Goal: Task Accomplishment & Management: Use online tool/utility

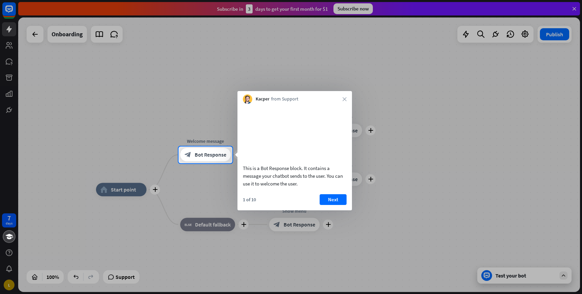
click at [345, 94] on div "Kacper from Support close" at bounding box center [294, 97] width 114 height 13
click at [344, 100] on icon "close" at bounding box center [344, 99] width 4 height 4
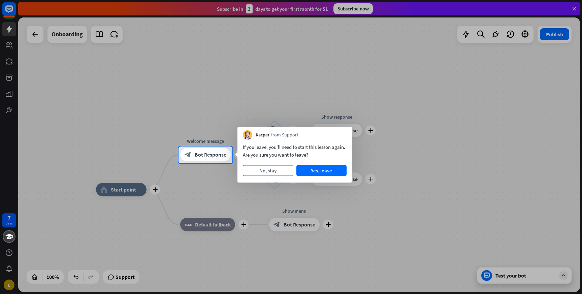
click at [265, 169] on button "No, stay" at bounding box center [268, 171] width 50 height 11
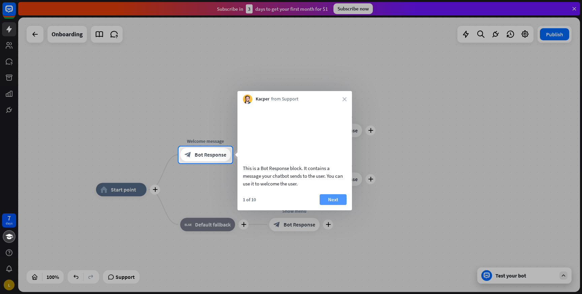
click at [335, 205] on button "Next" at bounding box center [332, 200] width 27 height 11
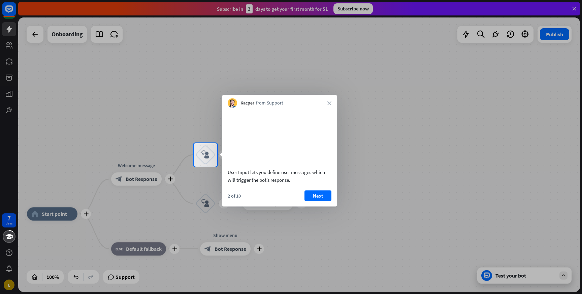
click at [336, 199] on div "2 of 10 Next" at bounding box center [279, 198] width 114 height 16
click at [329, 201] on button "Next" at bounding box center [317, 195] width 27 height 11
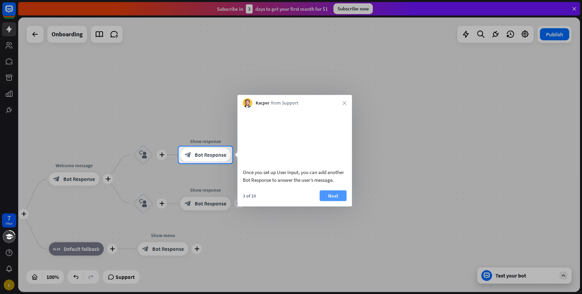
click at [338, 201] on button "Next" at bounding box center [332, 195] width 27 height 11
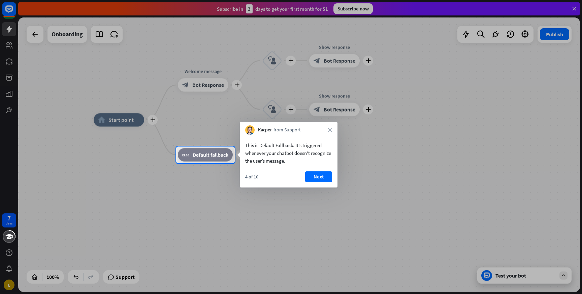
click at [308, 171] on div "This is Default Fallback. It’s triggered whenever your chatbot doesn't recogniz…" at bounding box center [289, 161] width 98 height 53
click at [314, 179] on button "Next" at bounding box center [318, 177] width 27 height 11
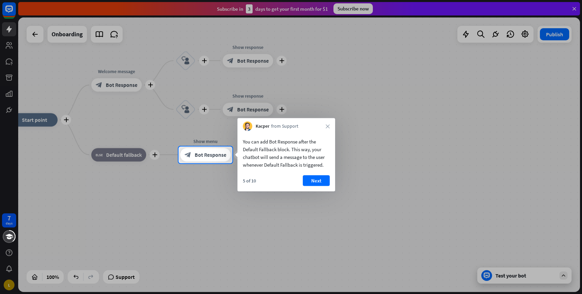
click at [333, 175] on div "You can add Bot Response after the Default Fallback block. This way, your chatb…" at bounding box center [286, 161] width 98 height 61
click at [327, 127] on icon "close" at bounding box center [327, 127] width 4 height 4
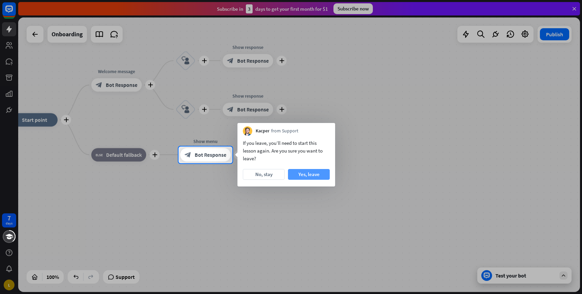
click at [308, 177] on button "Yes, leave" at bounding box center [309, 174] width 42 height 11
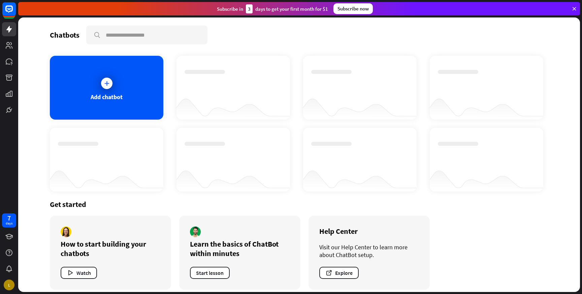
scroll to position [6, 0]
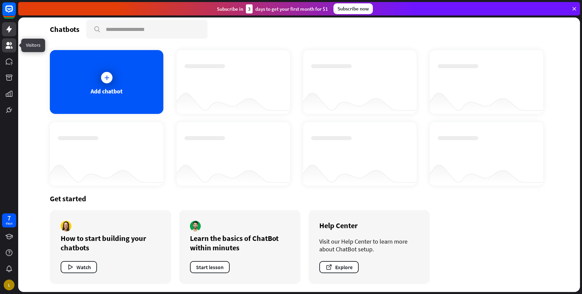
click at [11, 48] on icon at bounding box center [9, 45] width 8 height 8
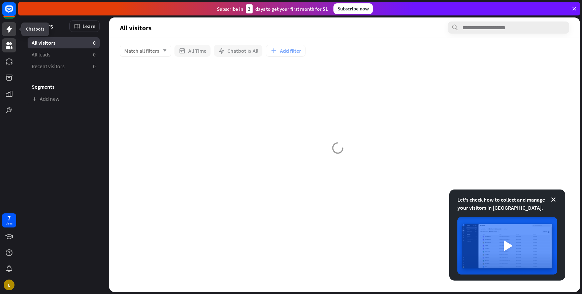
click at [12, 25] on icon at bounding box center [9, 29] width 8 height 8
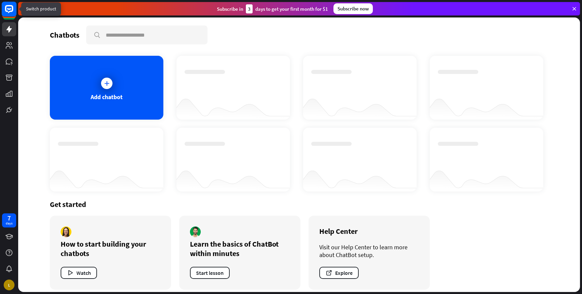
click at [10, 12] on rect at bounding box center [9, 9] width 15 height 15
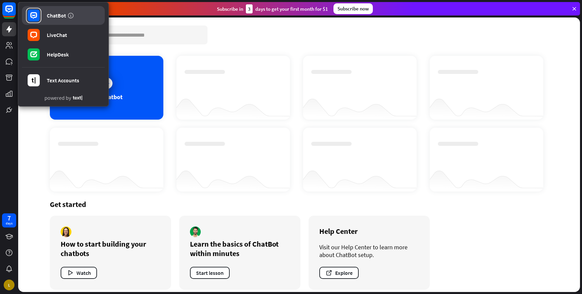
click at [43, 14] on link "ChatBot" at bounding box center [63, 15] width 83 height 19
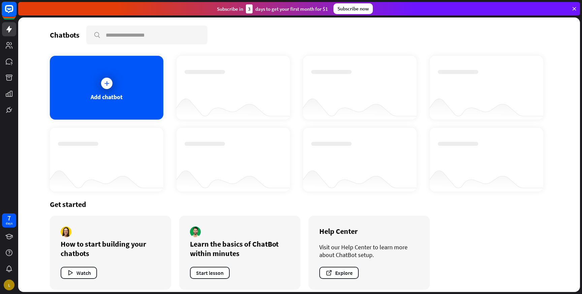
click at [9, 12] on icon at bounding box center [9, 9] width 8 height 8
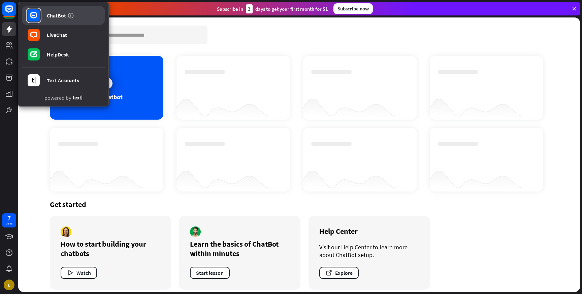
click at [47, 18] on div "ChatBot" at bounding box center [56, 15] width 19 height 7
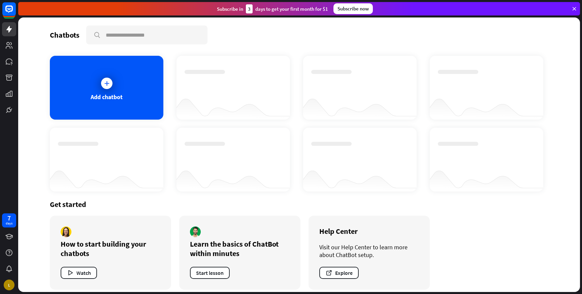
scroll to position [6, 0]
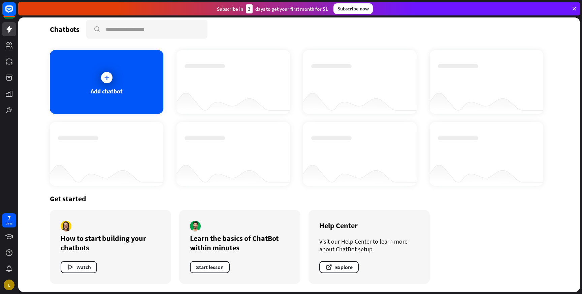
click at [203, 89] on div at bounding box center [232, 101] width 113 height 26
click at [214, 75] on div at bounding box center [232, 76] width 97 height 24
click at [143, 78] on div "Add chatbot" at bounding box center [106, 82] width 113 height 64
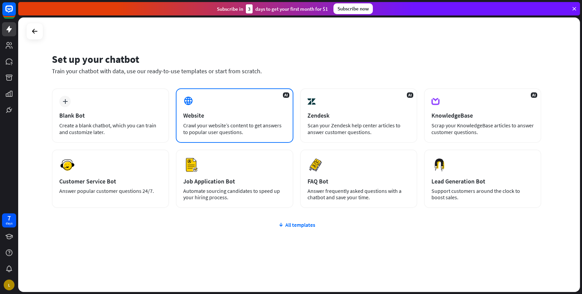
click at [201, 110] on div "AI Website Crawl your website’s content to get answers to popular user question…" at bounding box center [234, 116] width 117 height 55
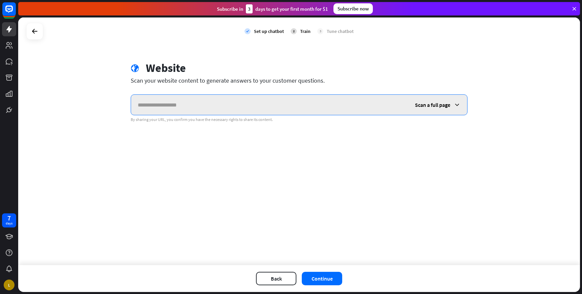
click at [217, 99] on input "text" at bounding box center [269, 105] width 277 height 20
paste input "**********"
type input "**********"
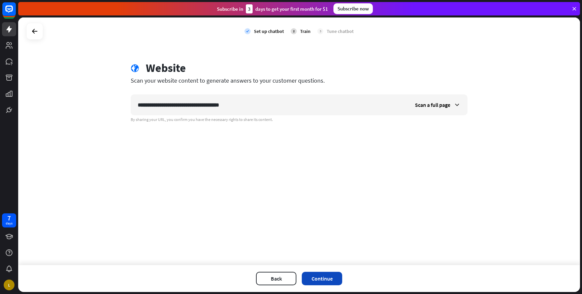
click at [323, 279] on button "Continue" at bounding box center [322, 278] width 40 height 13
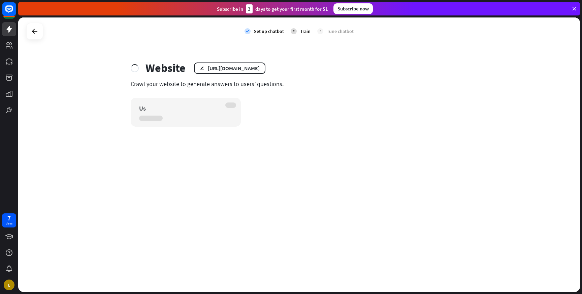
click at [229, 104] on div "Us" at bounding box center [186, 112] width 110 height 29
click at [215, 113] on div "Us" at bounding box center [186, 112] width 110 height 29
click at [573, 8] on icon at bounding box center [574, 9] width 6 height 6
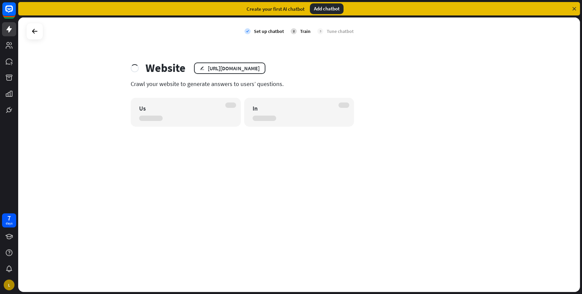
click at [326, 12] on div "Add chatbot" at bounding box center [327, 8] width 34 height 11
click at [324, 11] on div "Add chatbot" at bounding box center [327, 8] width 34 height 11
click at [322, 11] on div "Add chatbot" at bounding box center [327, 8] width 34 height 11
click at [324, 11] on div "Add chatbot" at bounding box center [327, 8] width 34 height 11
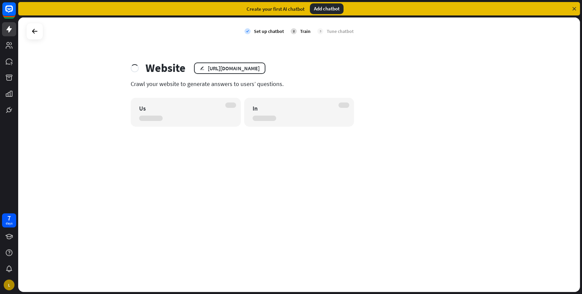
click at [324, 10] on div "Add chatbot" at bounding box center [327, 8] width 34 height 11
click at [37, 31] on icon at bounding box center [35, 31] width 8 height 8
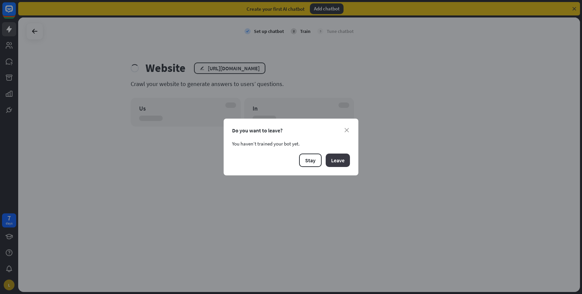
click at [341, 164] on button "Leave" at bounding box center [337, 160] width 24 height 13
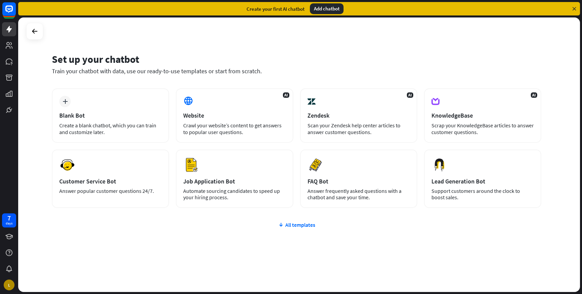
click at [320, 14] on div "Add chatbot" at bounding box center [327, 8] width 34 height 11
click at [318, 11] on div "Add chatbot" at bounding box center [327, 8] width 34 height 11
click at [318, 12] on div "Add chatbot" at bounding box center [327, 8] width 34 height 11
click at [287, 222] on div "All templates" at bounding box center [296, 225] width 489 height 7
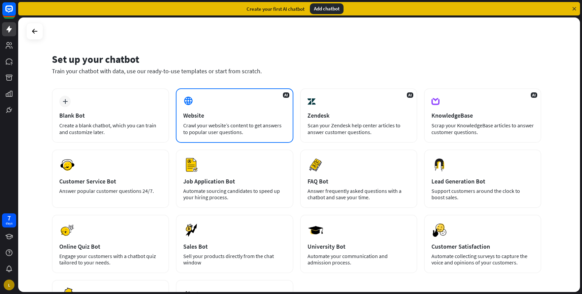
click at [258, 116] on div "Website" at bounding box center [234, 116] width 102 height 8
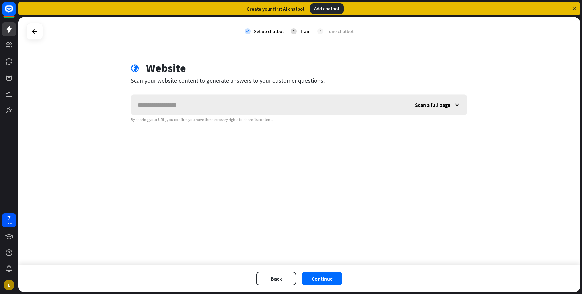
click at [252, 108] on input "text" at bounding box center [269, 105] width 277 height 20
click at [437, 107] on span "Scan a full page" at bounding box center [432, 105] width 35 height 7
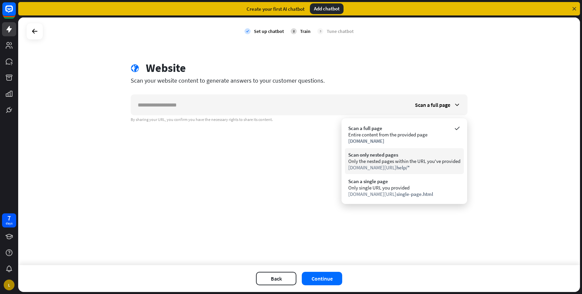
click at [442, 162] on div "Only the nested pages within the URL you've provided" at bounding box center [404, 161] width 112 height 6
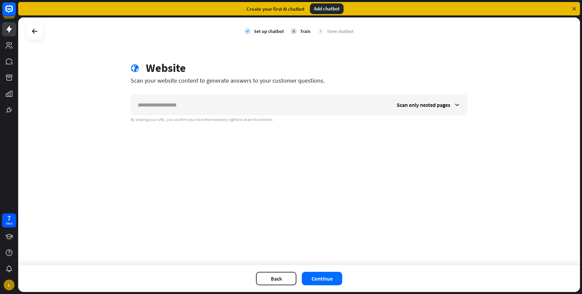
click at [179, 119] on div "By sharing your URL, you confirm you have the necessary rights to share its con…" at bounding box center [299, 119] width 337 height 5
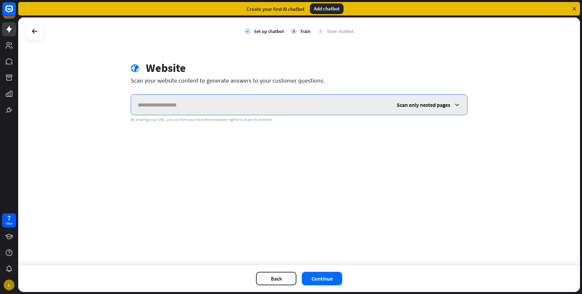
click at [179, 108] on input "text" at bounding box center [260, 105] width 259 height 20
paste input "**********"
type input "**********"
click at [426, 105] on span "Scan only nested pages" at bounding box center [423, 105] width 54 height 7
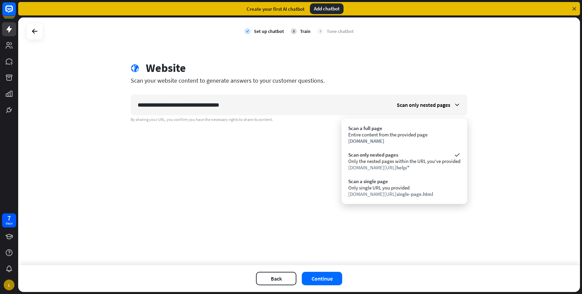
click at [270, 176] on div "**********" at bounding box center [298, 142] width 561 height 248
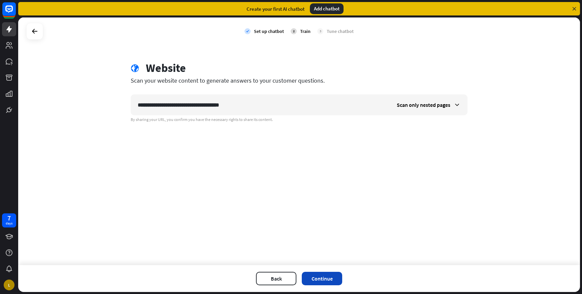
click at [316, 283] on button "Continue" at bounding box center [322, 278] width 40 height 13
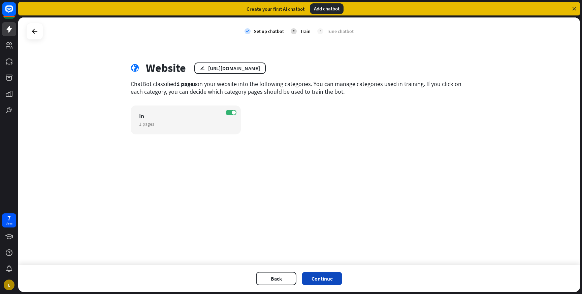
click at [315, 283] on button "Continue" at bounding box center [322, 278] width 40 height 13
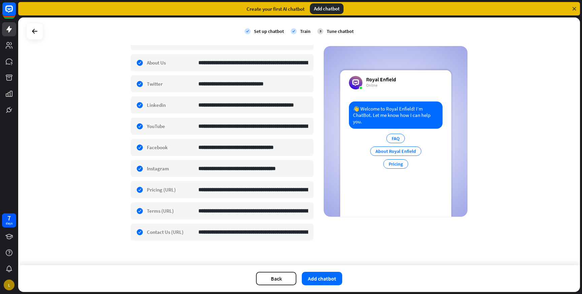
scroll to position [162, 0]
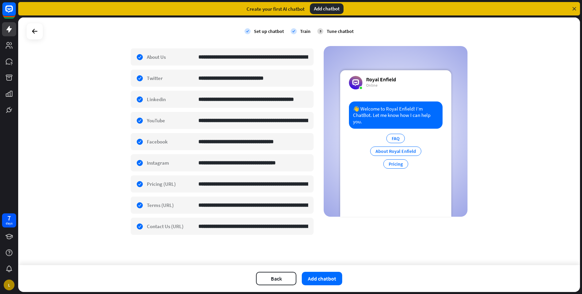
click at [325, 286] on div "Back Add chatbot" at bounding box center [298, 279] width 561 height 27
click at [319, 276] on button "Add chatbot" at bounding box center [322, 278] width 40 height 13
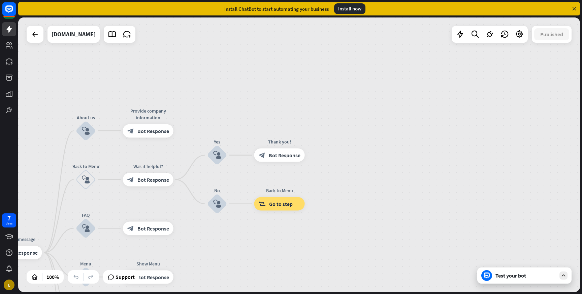
click at [526, 281] on div "Test your bot" at bounding box center [524, 276] width 94 height 16
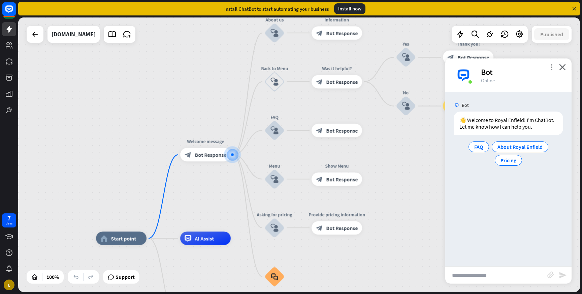
click at [553, 66] on icon "more_vert" at bounding box center [551, 67] width 6 height 6
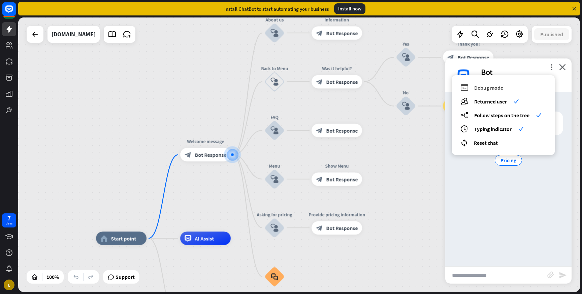
click at [484, 87] on span "Debug mode" at bounding box center [488, 87] width 29 height 7
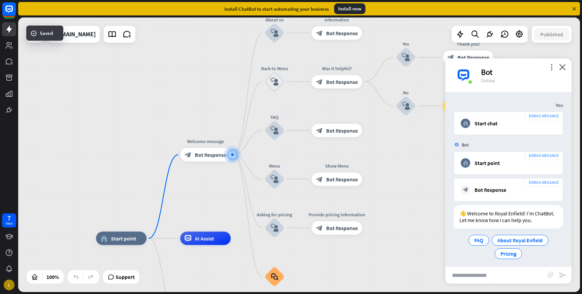
scroll to position [4, 0]
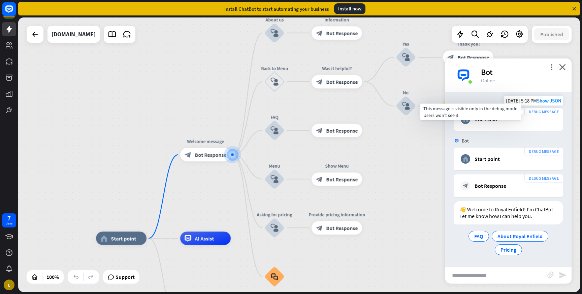
click at [536, 111] on div "DEBUG MESSAGE" at bounding box center [543, 112] width 39 height 9
click at [529, 114] on div "DEBUG MESSAGE" at bounding box center [543, 112] width 39 height 9
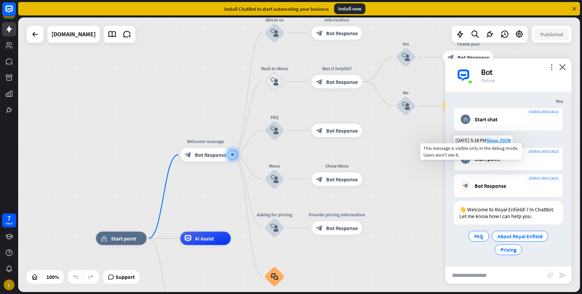
click at [542, 152] on div "DEBUG MESSAGE" at bounding box center [543, 151] width 39 height 9
click at [550, 67] on icon "more_vert" at bounding box center [551, 67] width 6 height 6
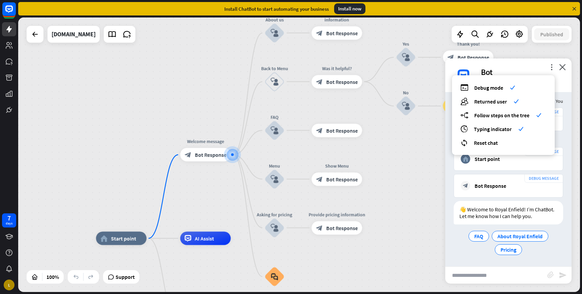
click at [567, 105] on div "You" at bounding box center [508, 101] width 126 height 13
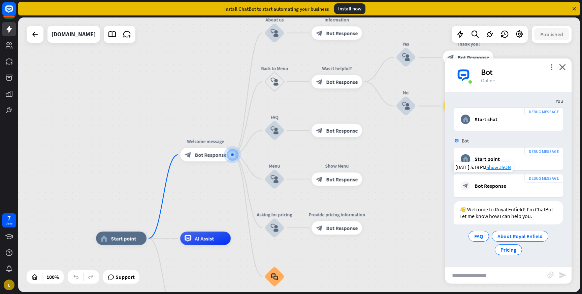
click at [530, 184] on div "block_bot_response Bot Response" at bounding box center [507, 185] width 95 height 9
click at [525, 235] on span "About Royal Enfield" at bounding box center [519, 236] width 45 height 7
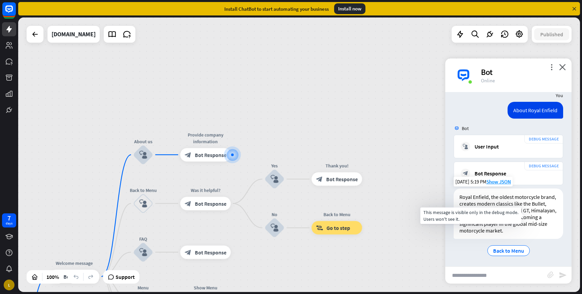
scroll to position [176, 0]
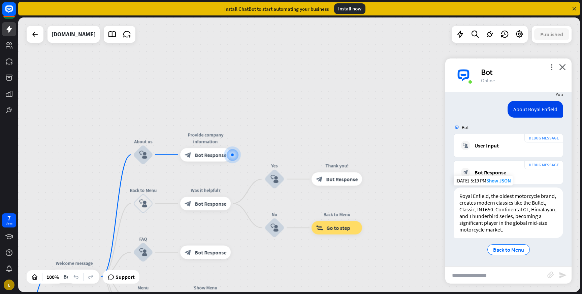
click at [540, 216] on div "Royal Enfield, the oldest motorcycle brand, creates modern classics like the Bu…" at bounding box center [507, 213] width 109 height 50
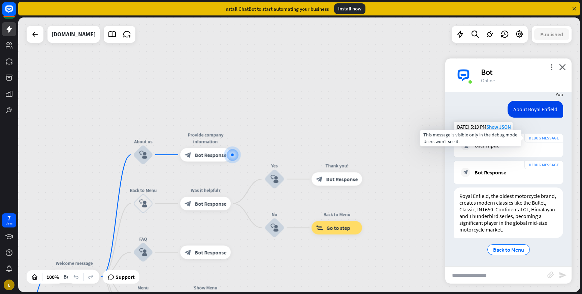
click at [547, 140] on div "DEBUG MESSAGE" at bounding box center [543, 138] width 39 height 9
click at [349, 184] on div "block_bot_response Bot Response" at bounding box center [336, 179] width 50 height 13
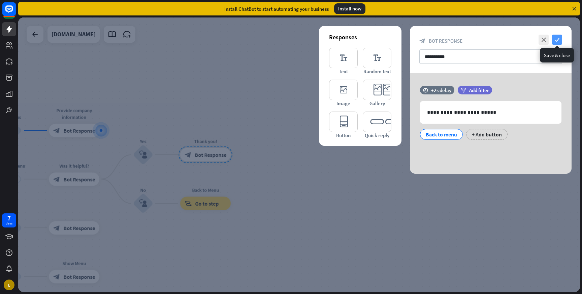
click at [556, 40] on icon "check" at bounding box center [557, 40] width 10 height 10
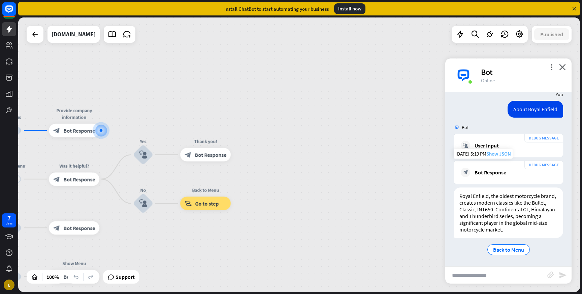
click at [504, 155] on span "Show JSON" at bounding box center [498, 154] width 25 height 6
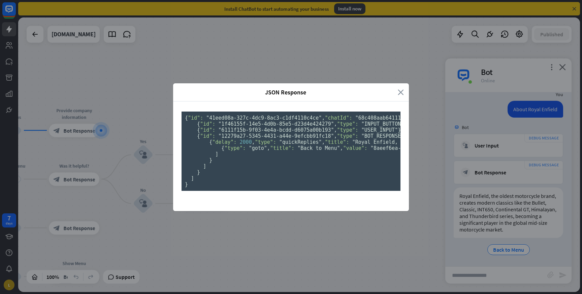
click at [400, 89] on icon "close" at bounding box center [400, 93] width 6 height 8
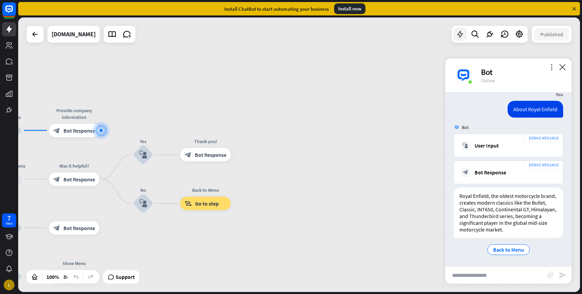
click at [464, 36] on div at bounding box center [459, 34] width 13 height 13
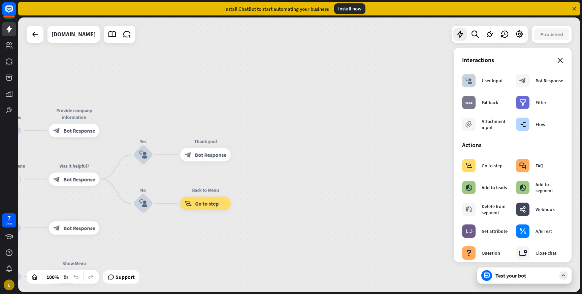
click at [559, 60] on icon "close" at bounding box center [560, 60] width 6 height 5
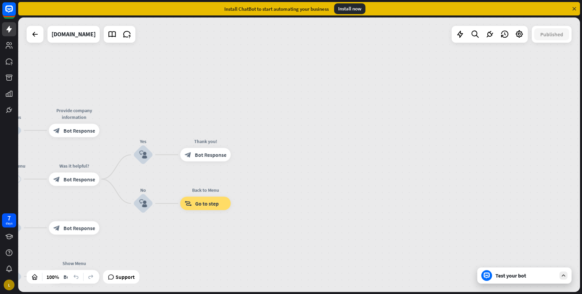
click at [515, 277] on div "Test your bot" at bounding box center [525, 276] width 61 height 7
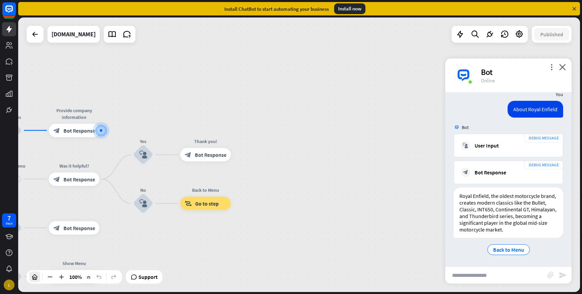
click at [37, 277] on icon at bounding box center [34, 277] width 7 height 7
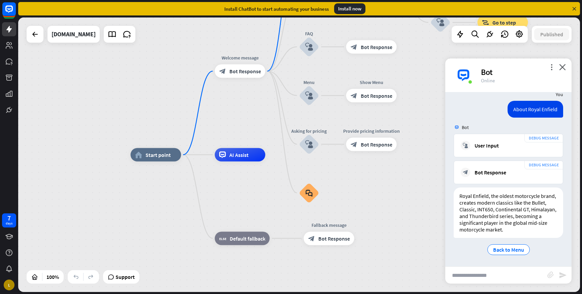
click at [554, 68] on div "Bot" at bounding box center [522, 72] width 82 height 10
click at [552, 68] on icon "more_vert" at bounding box center [551, 67] width 6 height 6
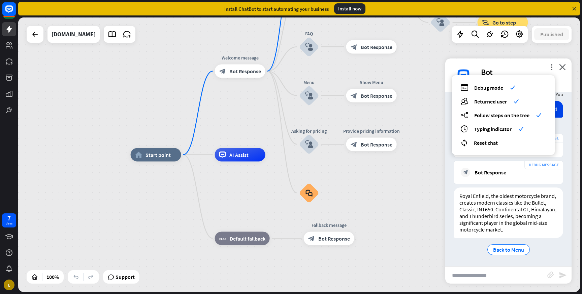
click at [566, 69] on div "more_vert debug Debug mode check users Returned user check builder_tree Follow …" at bounding box center [508, 76] width 126 height 34
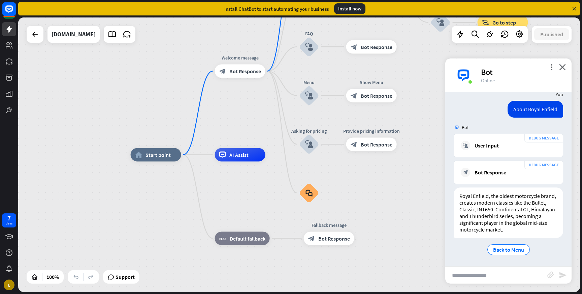
click at [506, 43] on div "home_2 Start point Welcome message block_bot_response Bot Response About us blo…" at bounding box center [298, 155] width 561 height 275
click at [131, 33] on icon at bounding box center [127, 34] width 9 height 9
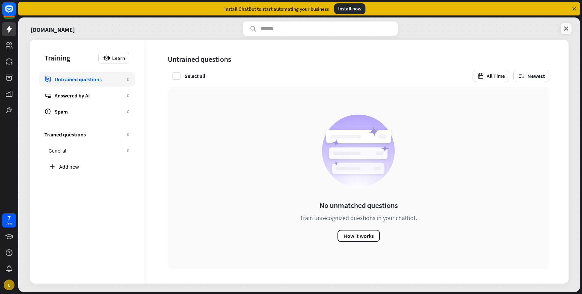
click at [566, 28] on icon at bounding box center [565, 28] width 7 height 7
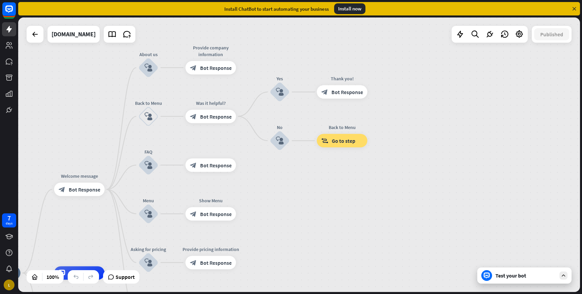
click at [562, 273] on icon at bounding box center [563, 276] width 6 height 6
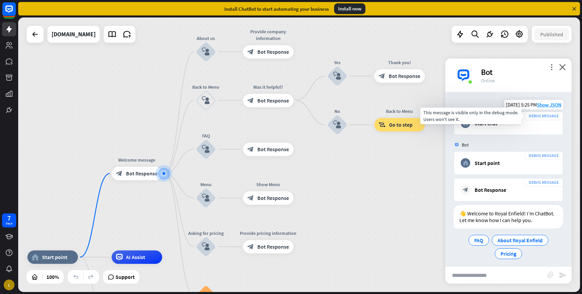
scroll to position [4, 0]
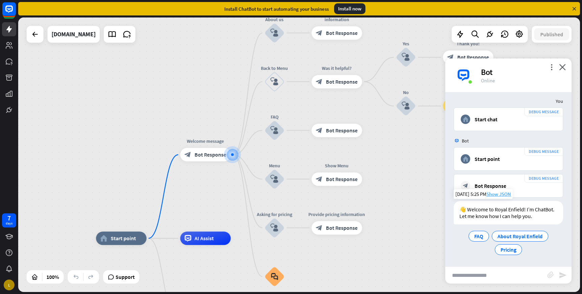
click at [500, 195] on span "Show JSON" at bounding box center [498, 194] width 25 height 6
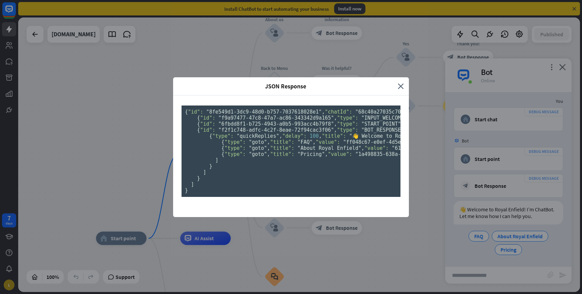
click at [400, 77] on div "JSON Response close" at bounding box center [291, 86] width 236 height 18
click at [402, 82] on icon "close" at bounding box center [400, 86] width 6 height 8
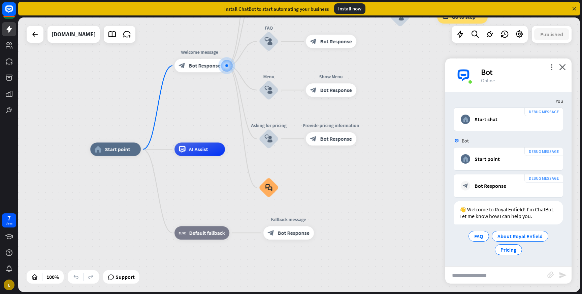
click at [563, 71] on div "Bot" at bounding box center [522, 72] width 82 height 10
click at [560, 68] on icon "close" at bounding box center [562, 67] width 7 height 6
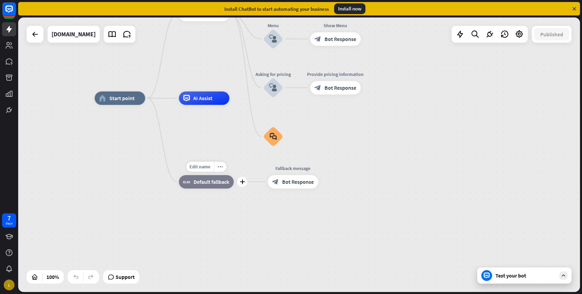
click at [207, 183] on span "Default fallback" at bounding box center [212, 182] width 36 height 7
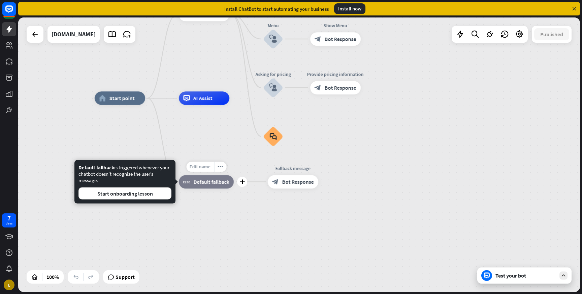
click at [203, 165] on span "Edit name" at bounding box center [199, 167] width 21 height 6
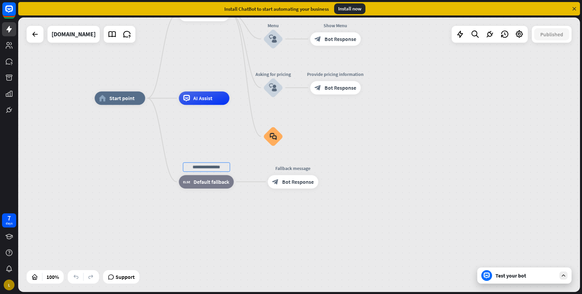
click at [221, 141] on div "home_2 Start point Welcome message block_bot_response Bot Response About us blo…" at bounding box center [375, 235] width 561 height 275
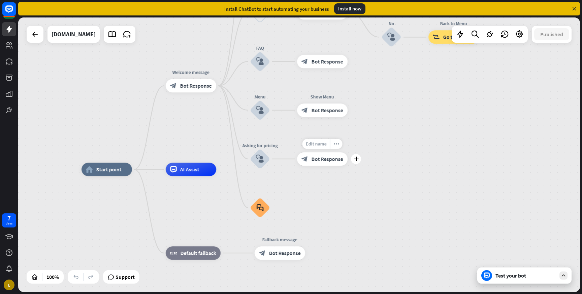
click at [302, 144] on div "Edit name" at bounding box center [316, 144] width 28 height 10
click at [301, 117] on div "Show Menu block_bot_response Bot Response" at bounding box center [322, 110] width 50 height 13
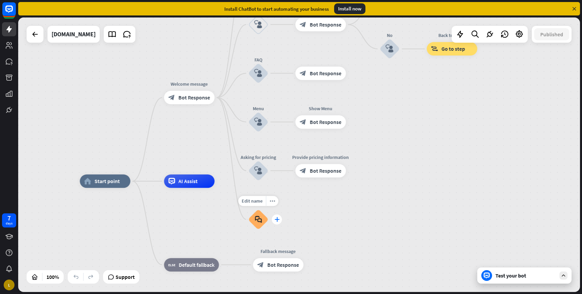
click at [279, 221] on icon "plus" at bounding box center [276, 219] width 5 height 5
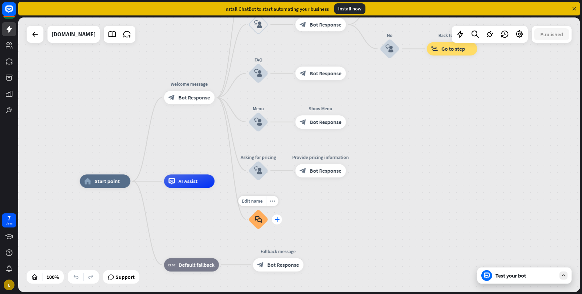
click at [275, 223] on div "plus" at bounding box center [277, 220] width 10 height 10
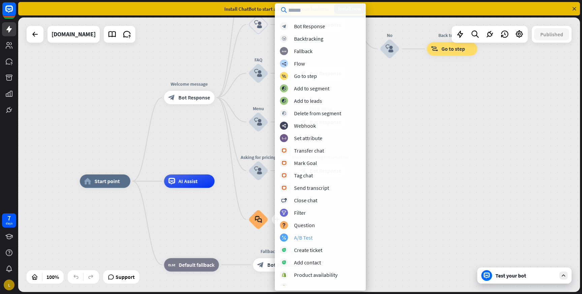
click at [302, 238] on div "A/B Test" at bounding box center [303, 238] width 19 height 7
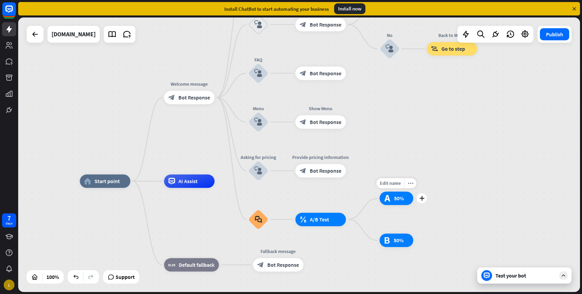
click at [397, 198] on span "50%" at bounding box center [399, 199] width 10 height 7
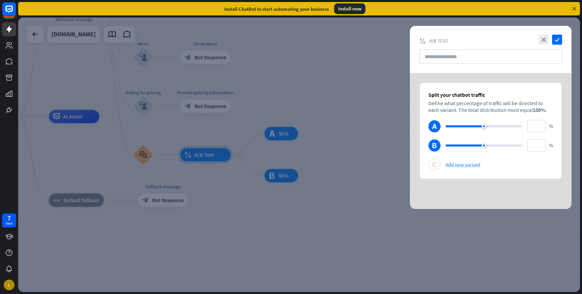
click at [463, 166] on span "Add new variant" at bounding box center [462, 165] width 35 height 6
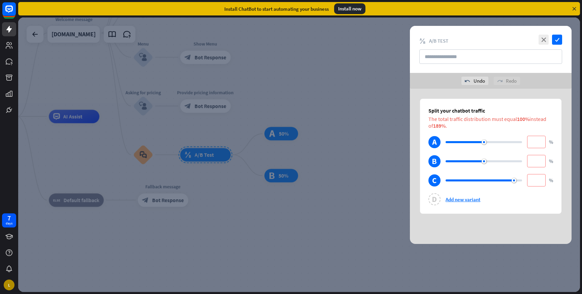
type input "***"
drag, startPoint x: 446, startPoint y: 179, endPoint x: 550, endPoint y: 198, distance: 105.9
click at [550, 198] on div "Split your chatbot traffic The total traffic distribution must equal 100% inste…" at bounding box center [490, 156] width 141 height 115
click at [559, 37] on icon "check" at bounding box center [557, 40] width 10 height 10
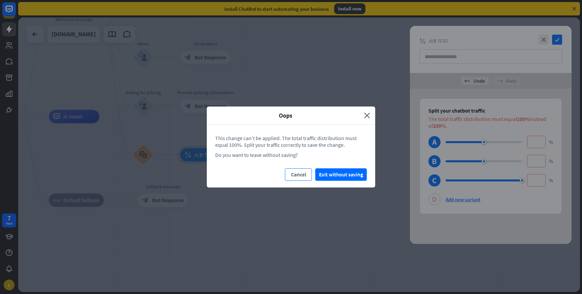
click at [301, 175] on button "Cancel" at bounding box center [298, 175] width 27 height 12
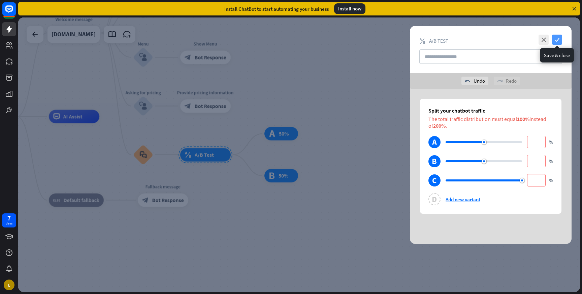
click at [556, 41] on icon "check" at bounding box center [557, 40] width 10 height 10
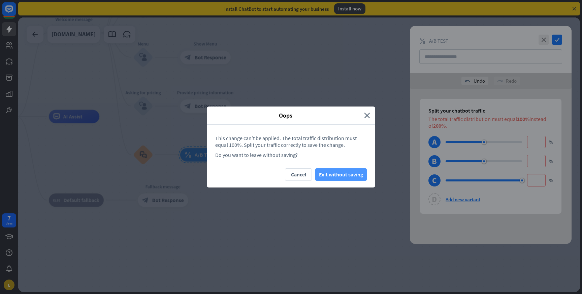
click at [339, 179] on button "Exit without saving" at bounding box center [340, 175] width 51 height 12
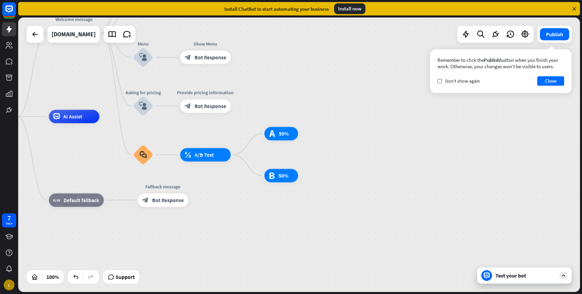
click at [562, 275] on icon at bounding box center [563, 276] width 6 height 6
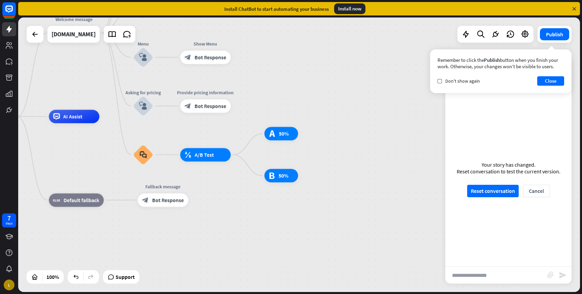
click at [435, 51] on div "Remember to click the Publish button when you finish your work. Otherwise, your…" at bounding box center [500, 71] width 141 height 44
click at [556, 80] on button "Close" at bounding box center [550, 80] width 27 height 9
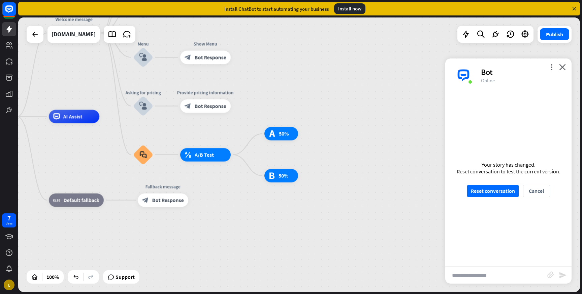
click at [564, 74] on div "more_vert close Bot Online" at bounding box center [508, 76] width 126 height 34
click at [562, 69] on icon "close" at bounding box center [562, 67] width 7 height 6
